Goal: Information Seeking & Learning: Understand process/instructions

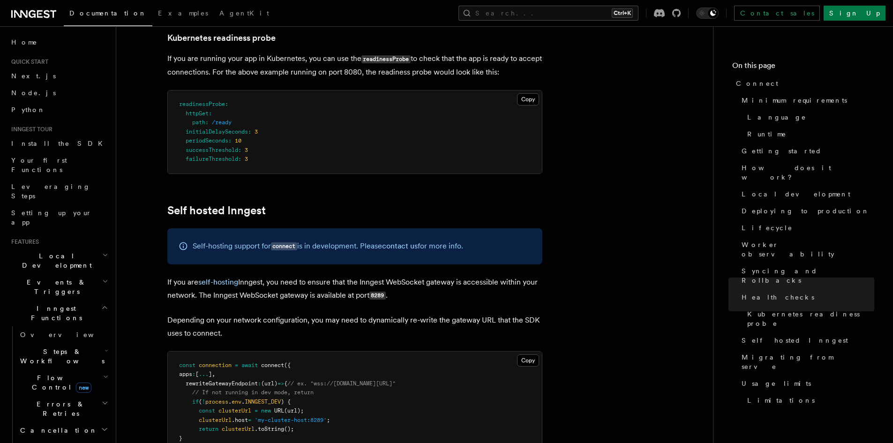
scroll to position [234, 0]
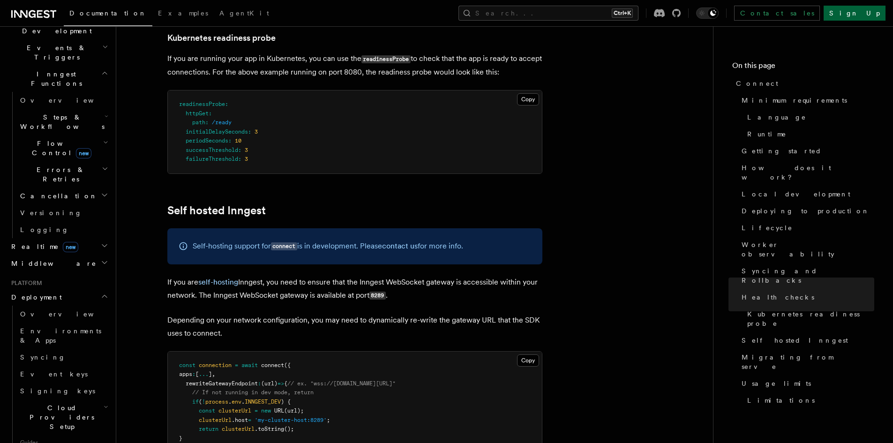
click at [880, 14] on link "Sign Up" at bounding box center [854, 13] width 62 height 15
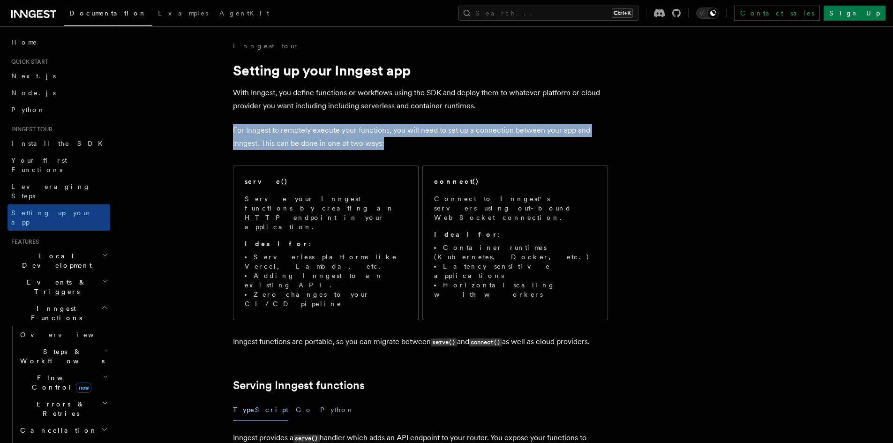
drag, startPoint x: 406, startPoint y: 141, endPoint x: 211, endPoint y: 134, distance: 195.5
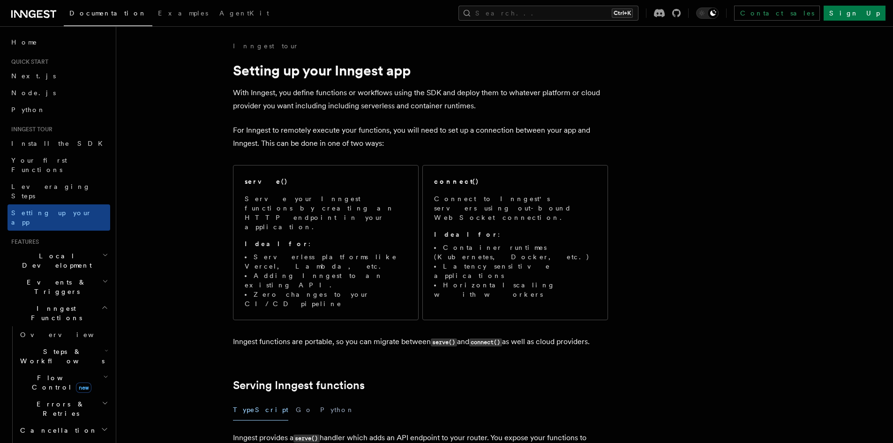
click at [410, 0] on div "Documentation Examples AgentKit Search... Ctrl+K Contact sales Sign Up" at bounding box center [446, 13] width 893 height 26
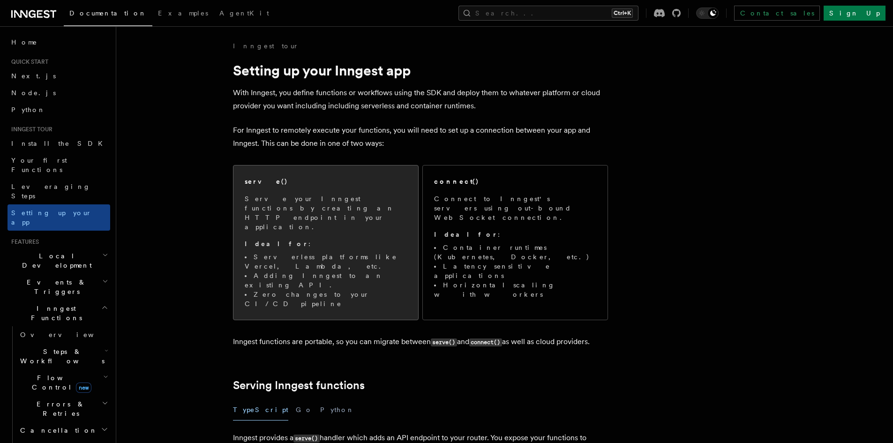
click at [304, 239] on p "Ideal for :" at bounding box center [326, 243] width 162 height 9
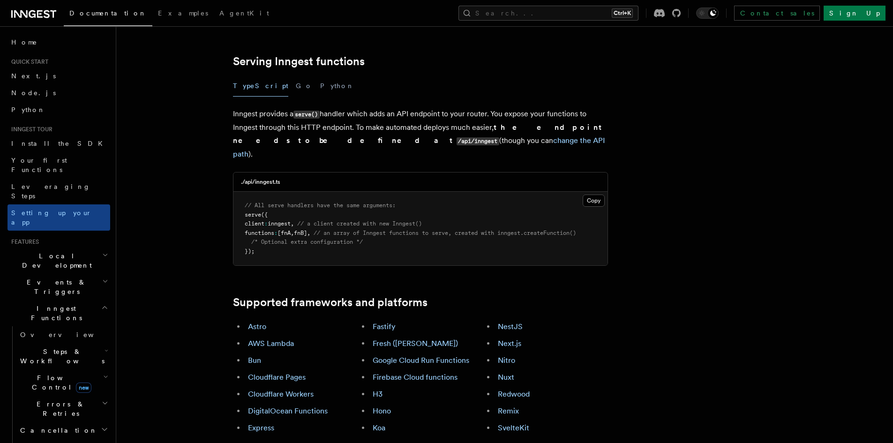
scroll to position [334, 0]
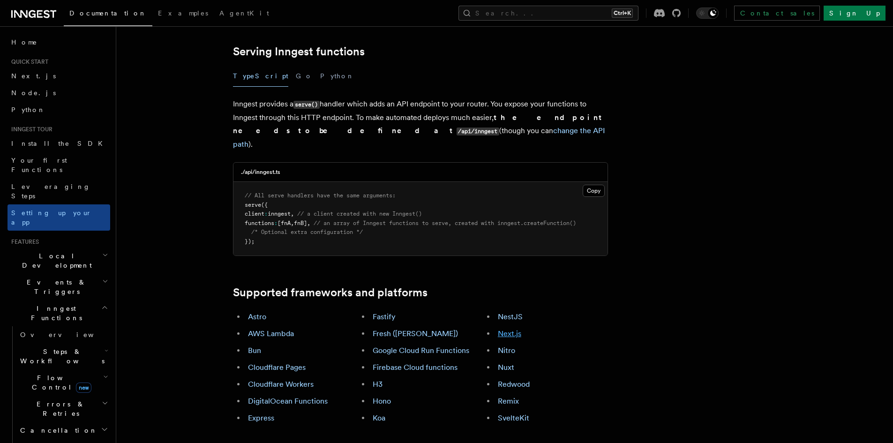
click at [508, 329] on link "Next.js" at bounding box center [509, 333] width 23 height 9
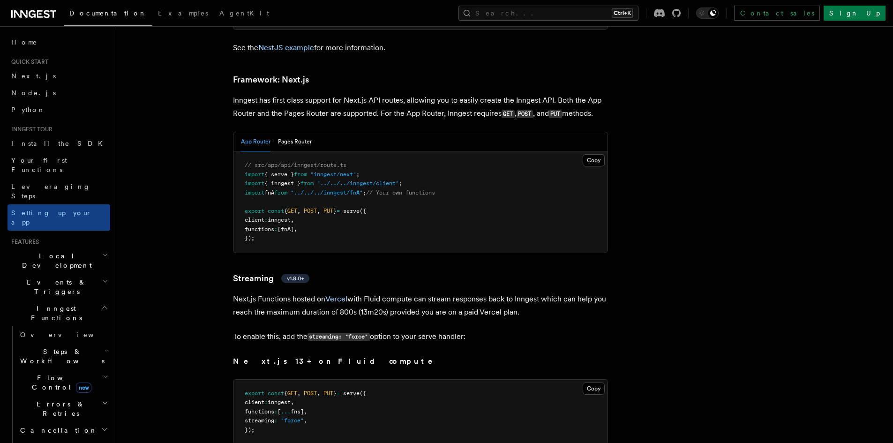
scroll to position [5733, 0]
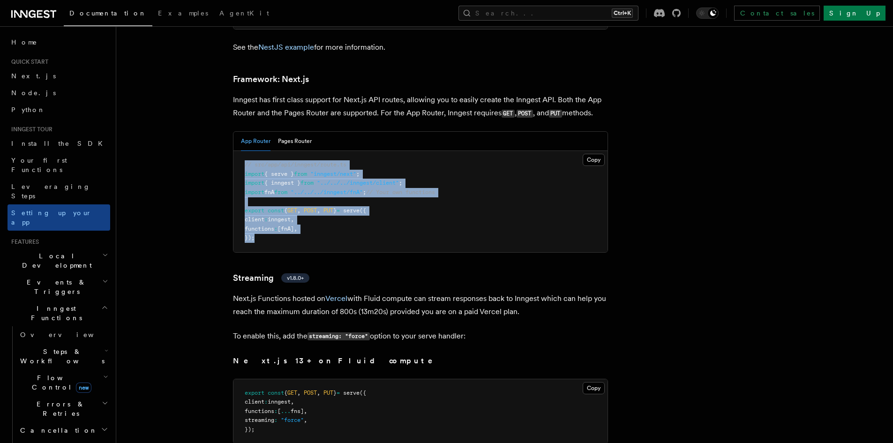
drag, startPoint x: 279, startPoint y: 214, endPoint x: 233, endPoint y: 132, distance: 93.6
click at [233, 151] on pre "// src/app/api/inngest/route.ts import { serve } from "inngest/next" ; import {…" at bounding box center [420, 201] width 374 height 101
copy code "// src/app/api/inngest/route.ts import { serve } from "inngest/next" ; import {…"
click at [359, 207] on span "serve" at bounding box center [351, 210] width 16 height 7
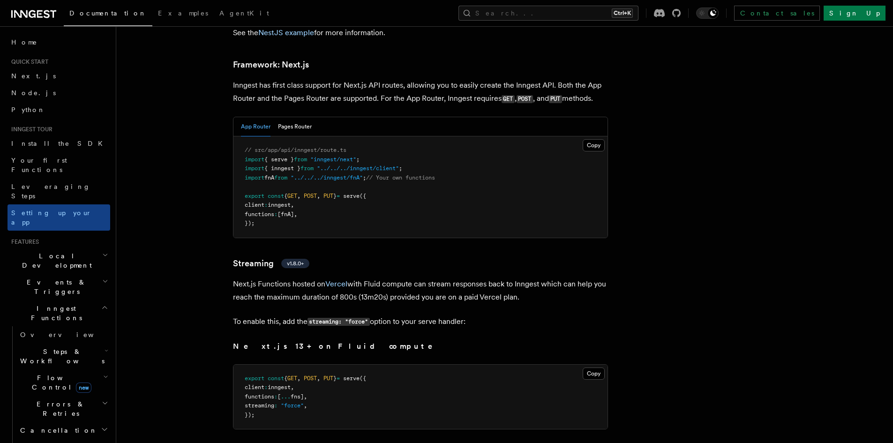
scroll to position [5726, 0]
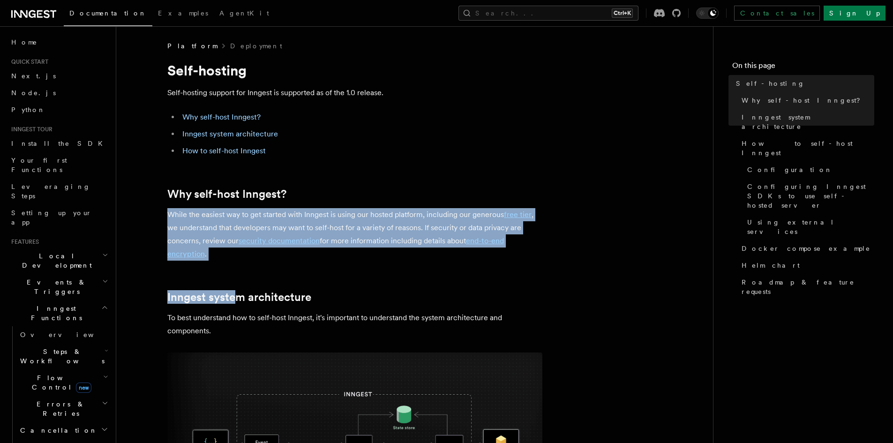
drag, startPoint x: 231, startPoint y: 256, endPoint x: 268, endPoint y: 279, distance: 44.0
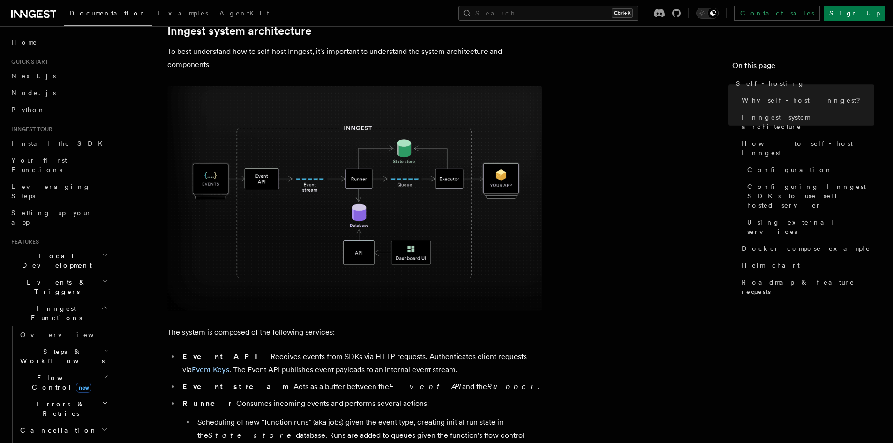
scroll to position [328, 0]
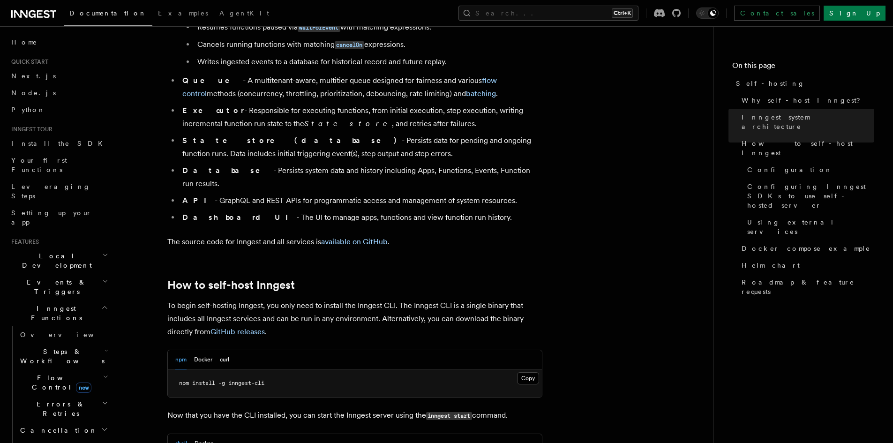
scroll to position [750, 0]
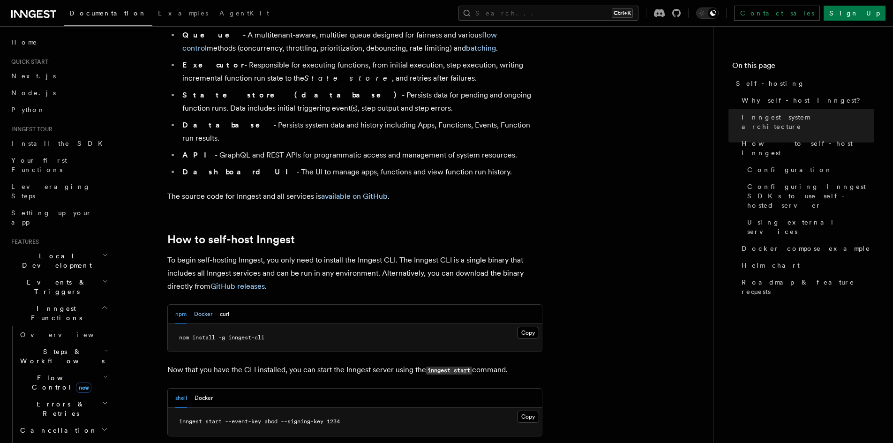
click at [206, 305] on button "Docker" at bounding box center [203, 314] width 18 height 19
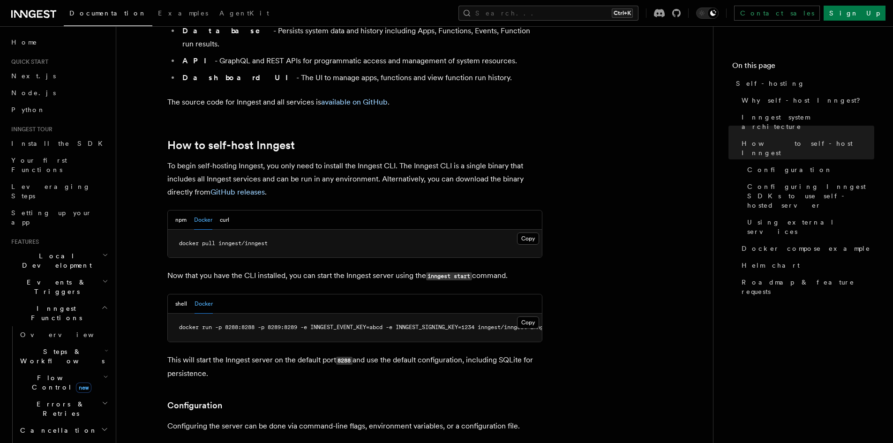
scroll to position [843, 0]
